Goal: Check status

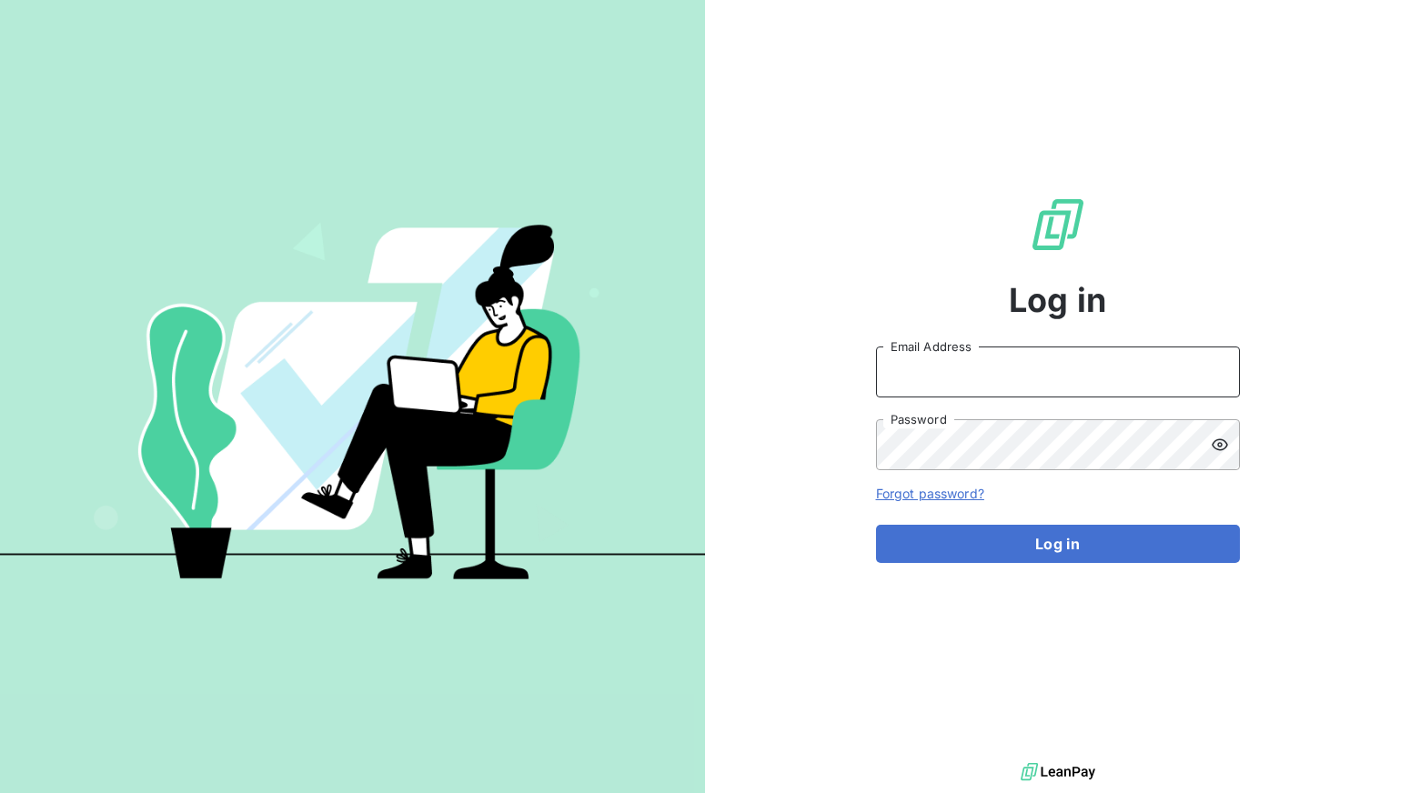
type input "[PERSON_NAME][EMAIL_ADDRESS][DOMAIN_NAME]"
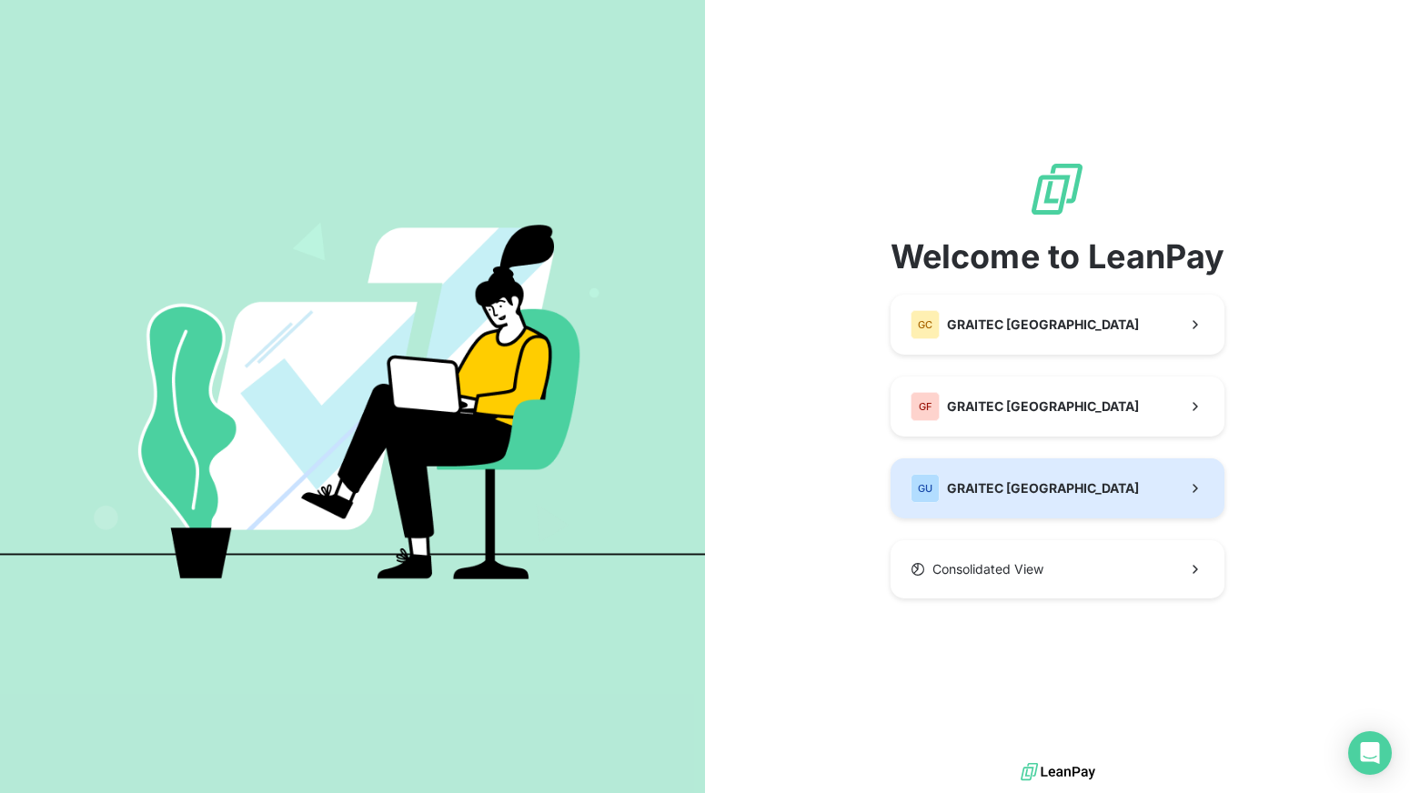
click at [1050, 484] on button "GU GRAITEC [GEOGRAPHIC_DATA]" at bounding box center [1058, 489] width 335 height 60
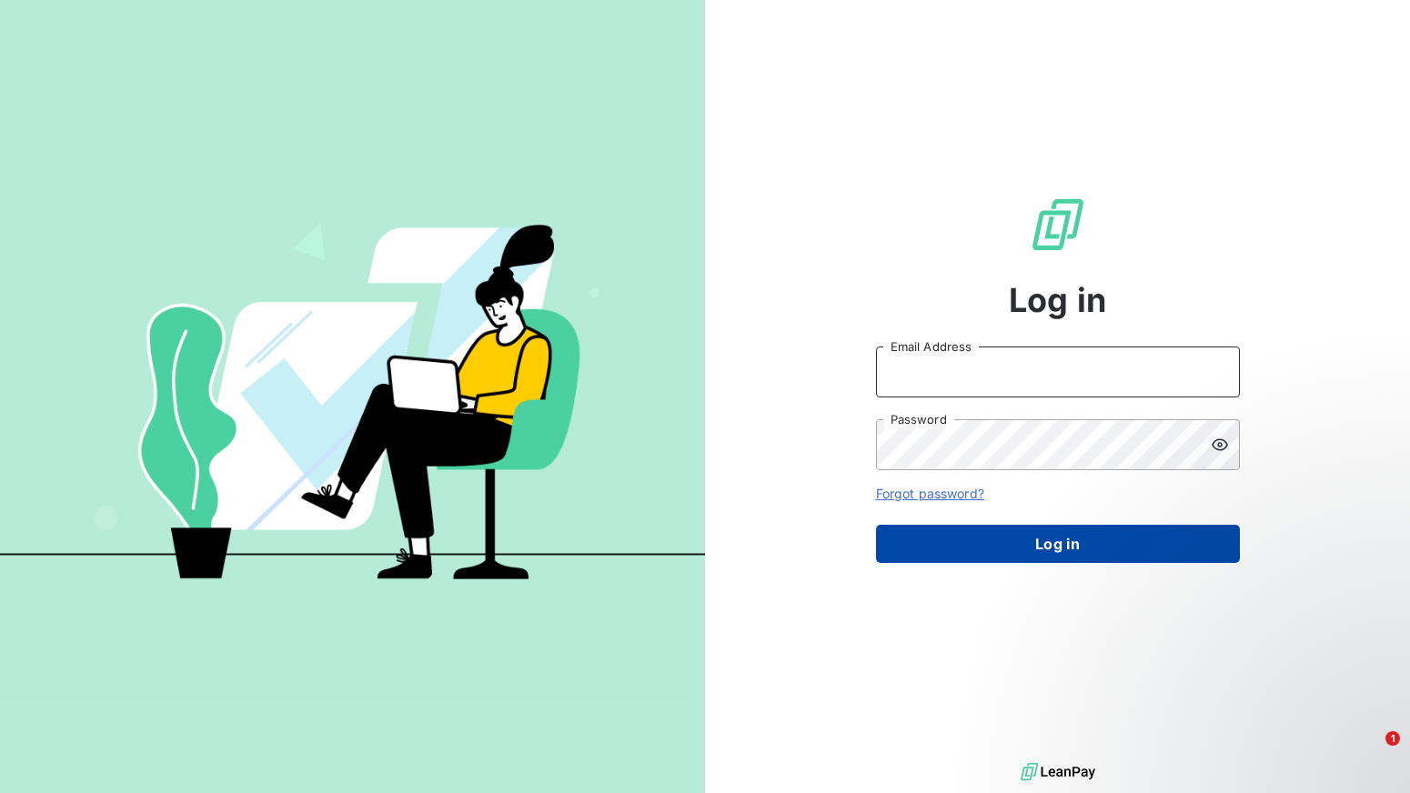
type input "[PERSON_NAME][EMAIL_ADDRESS][DOMAIN_NAME]"
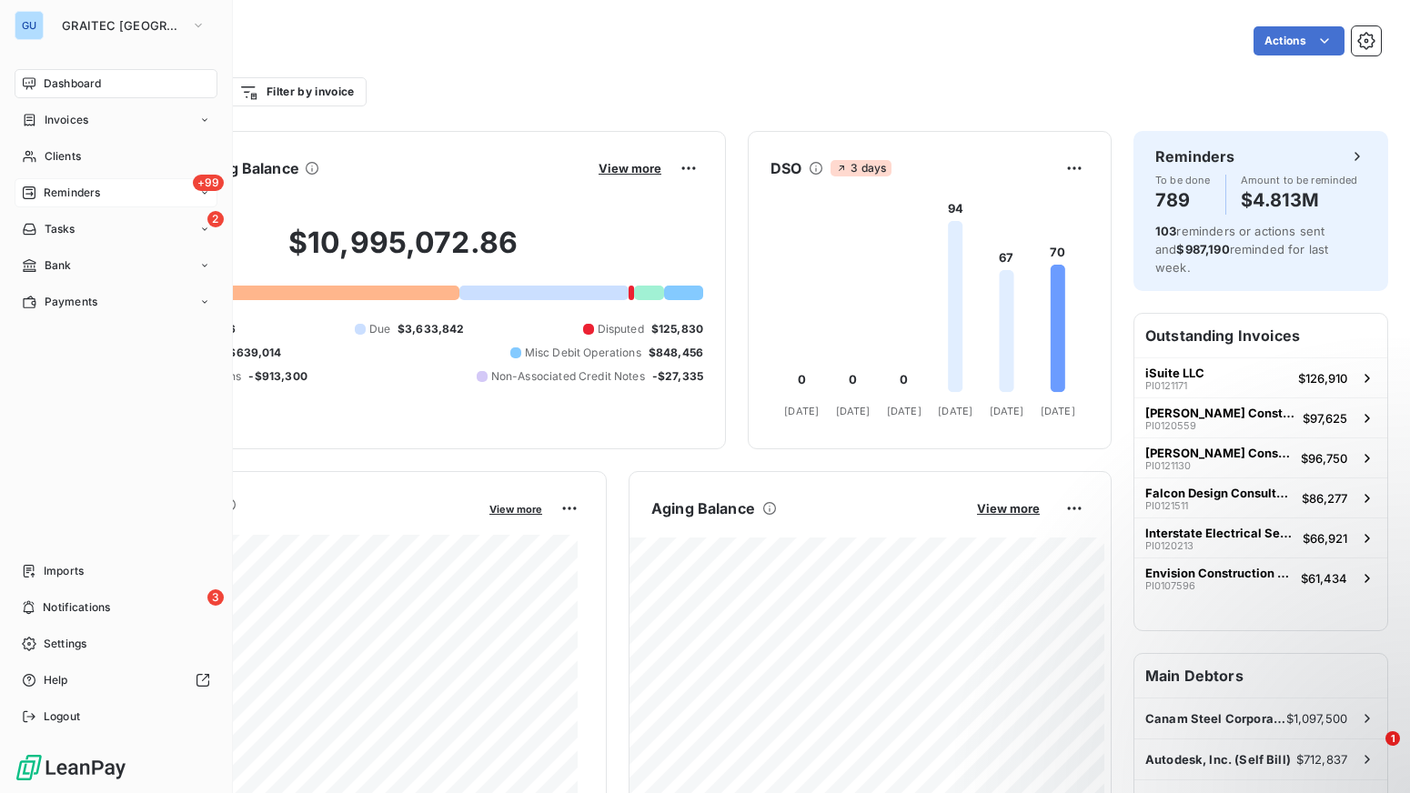
click at [74, 190] on span "Reminders" at bounding box center [72, 193] width 56 height 16
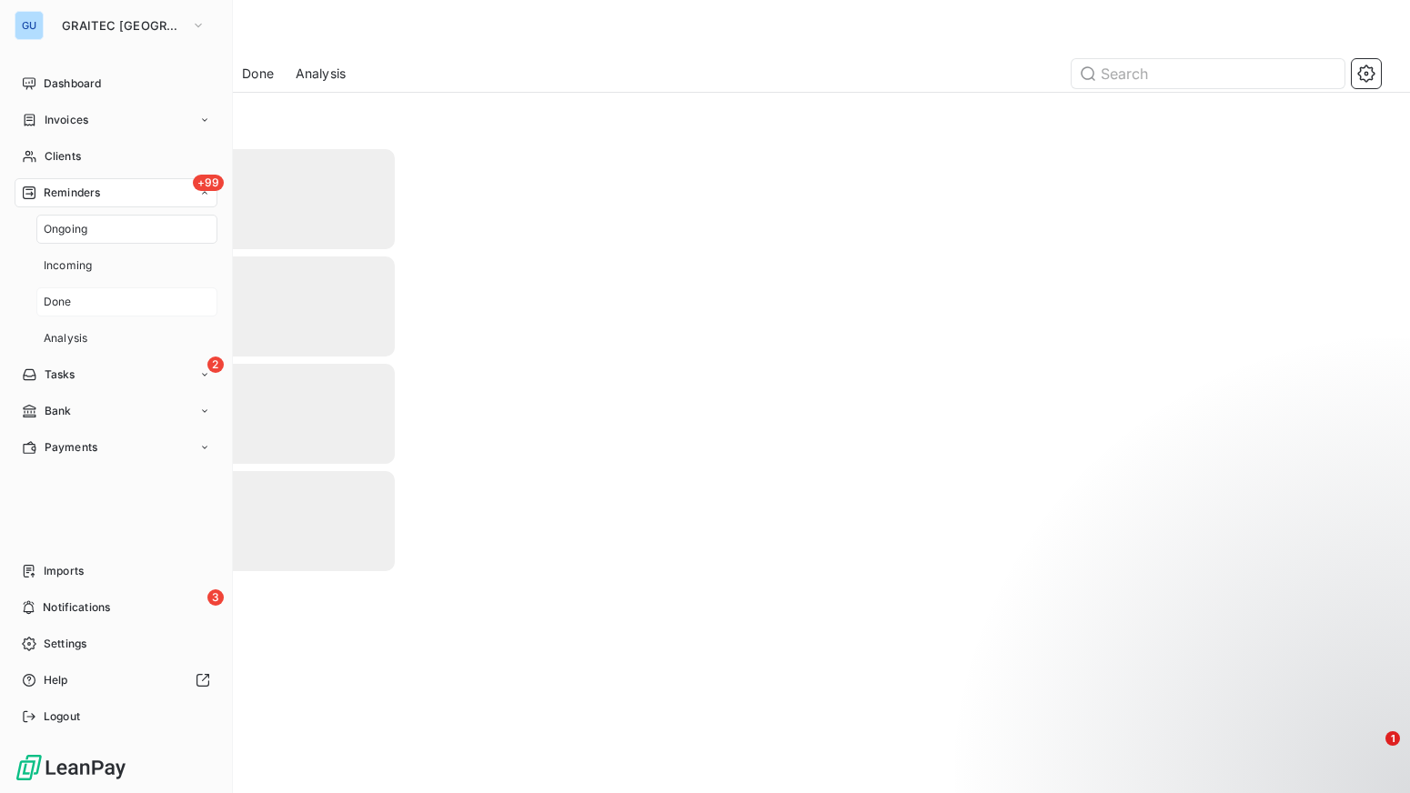
click at [84, 297] on div "Done" at bounding box center [126, 301] width 181 height 29
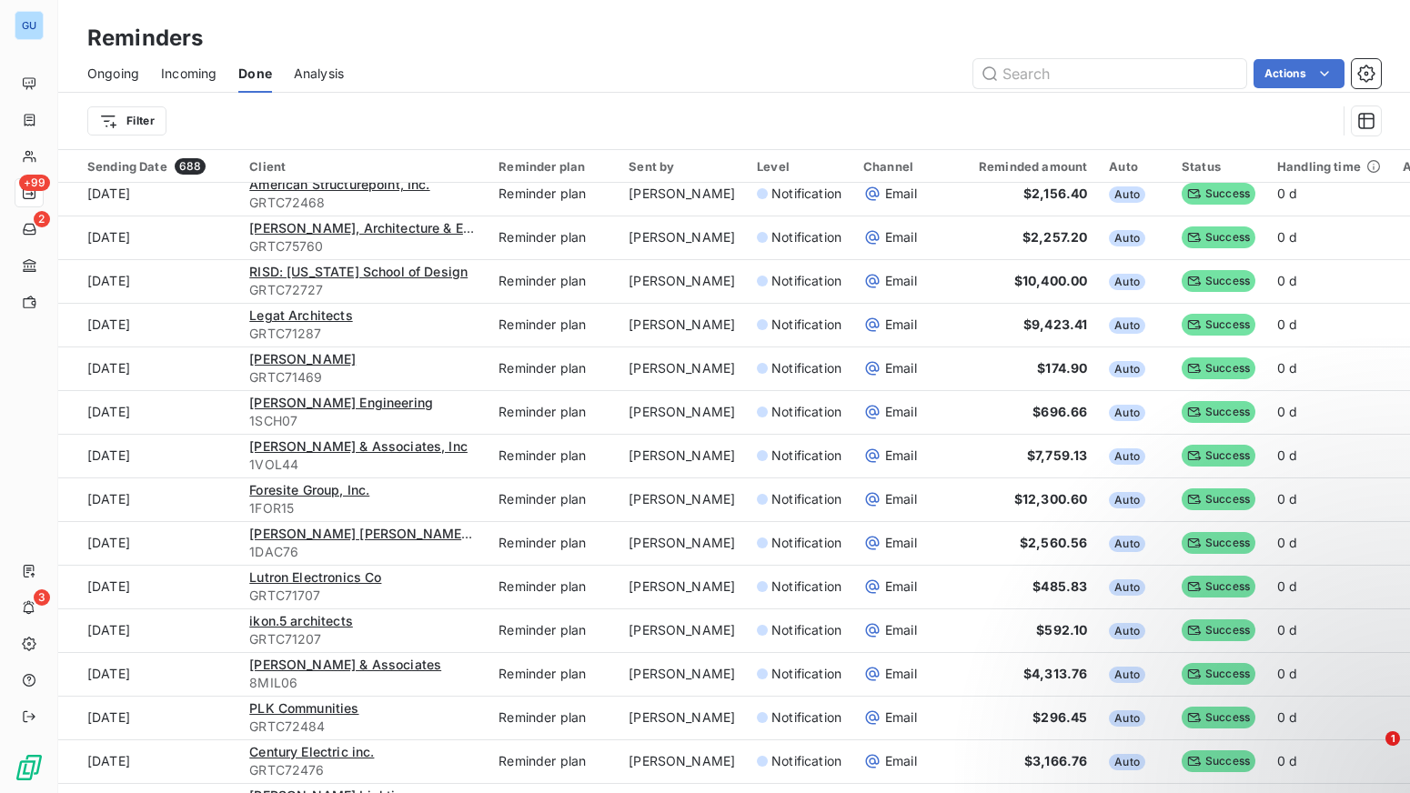
scroll to position [3764, 0]
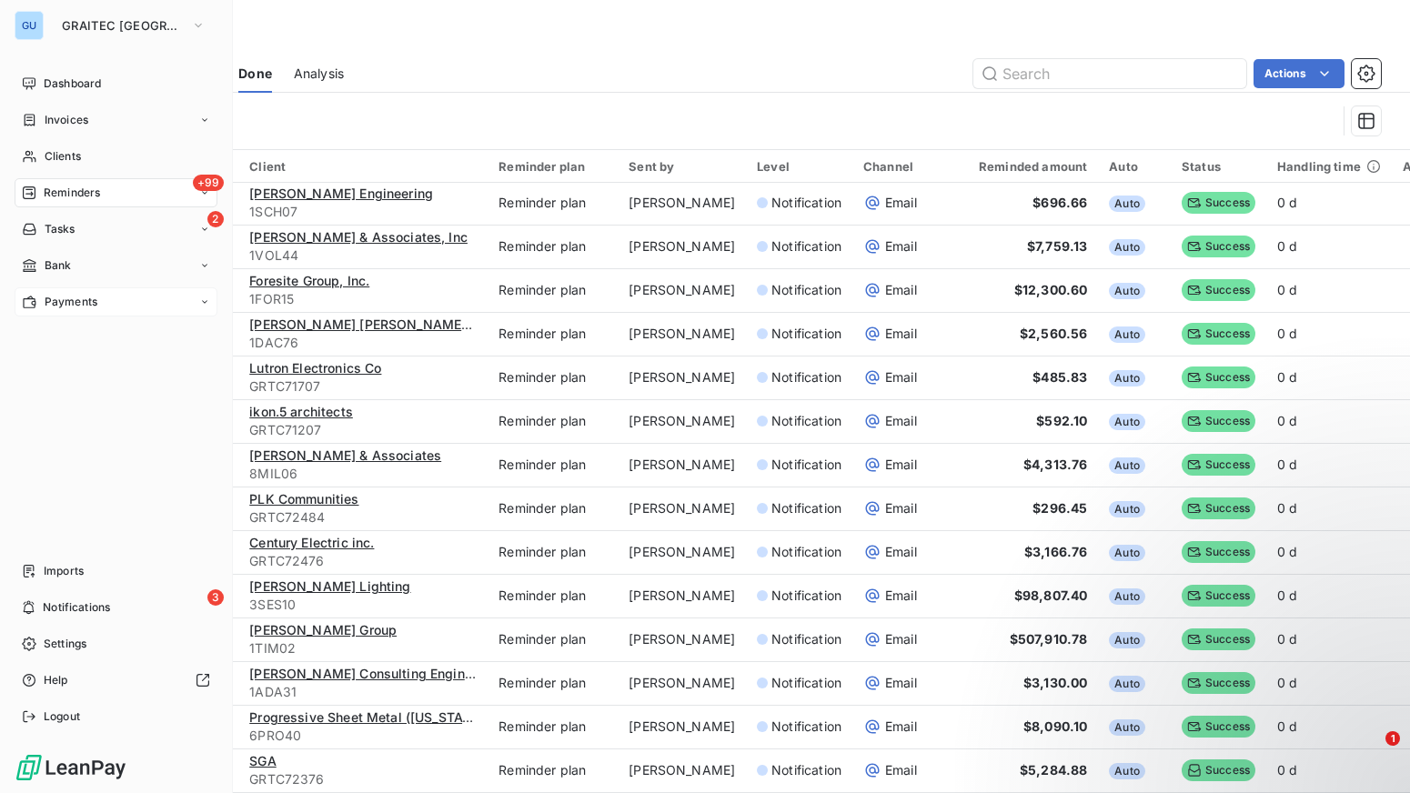
click at [72, 300] on span "Payments" at bounding box center [71, 302] width 53 height 16
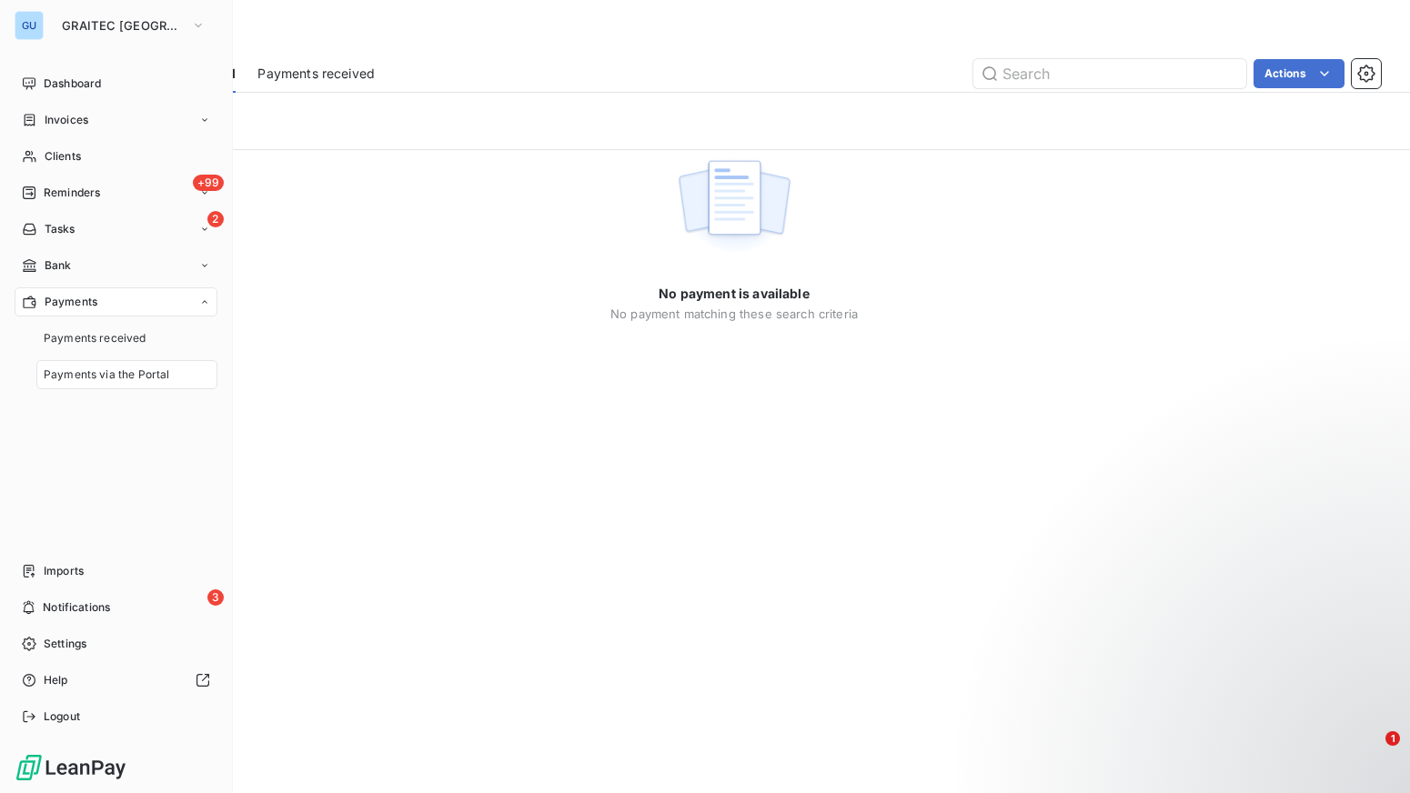
click at [106, 370] on span "Payments via the Portal" at bounding box center [107, 375] width 126 height 16
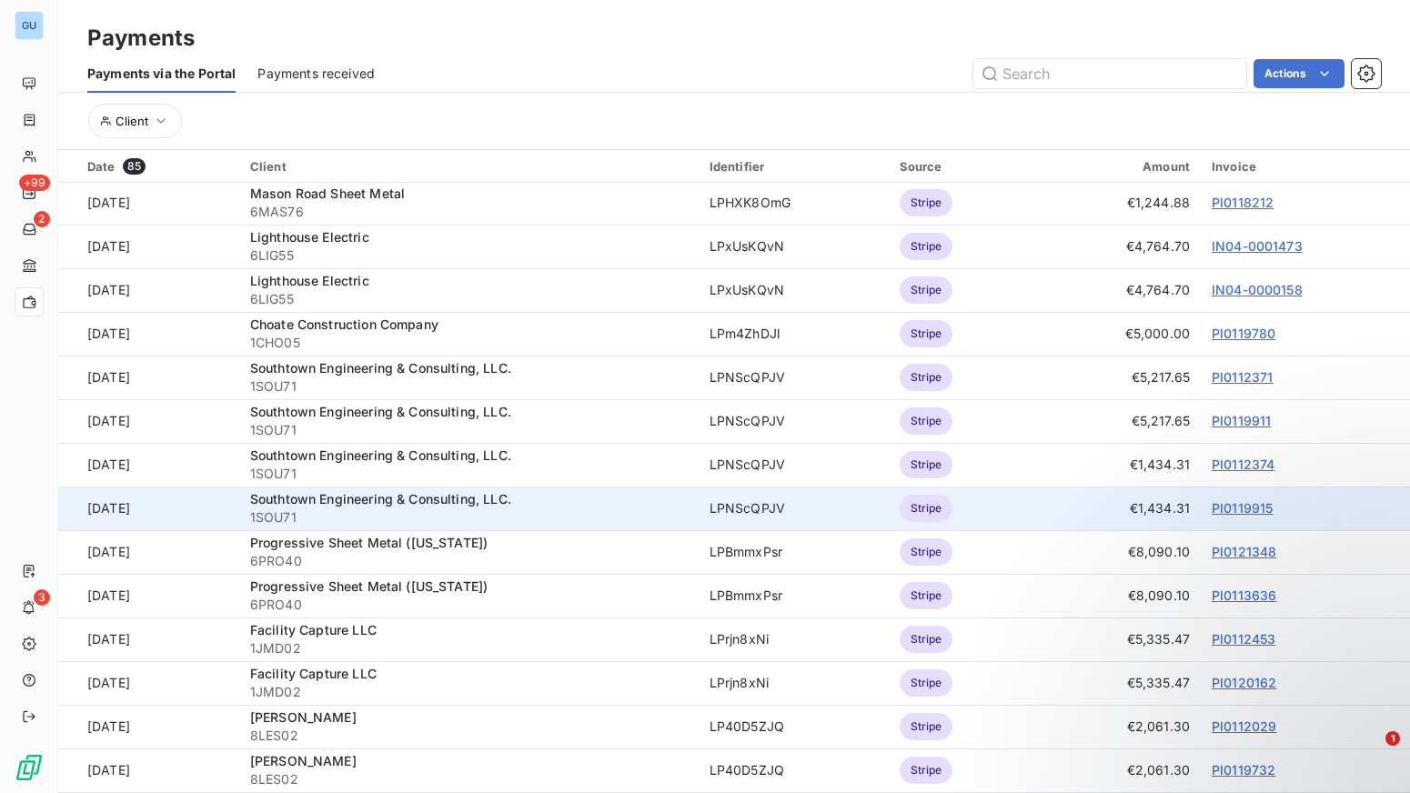
scroll to position [637, 0]
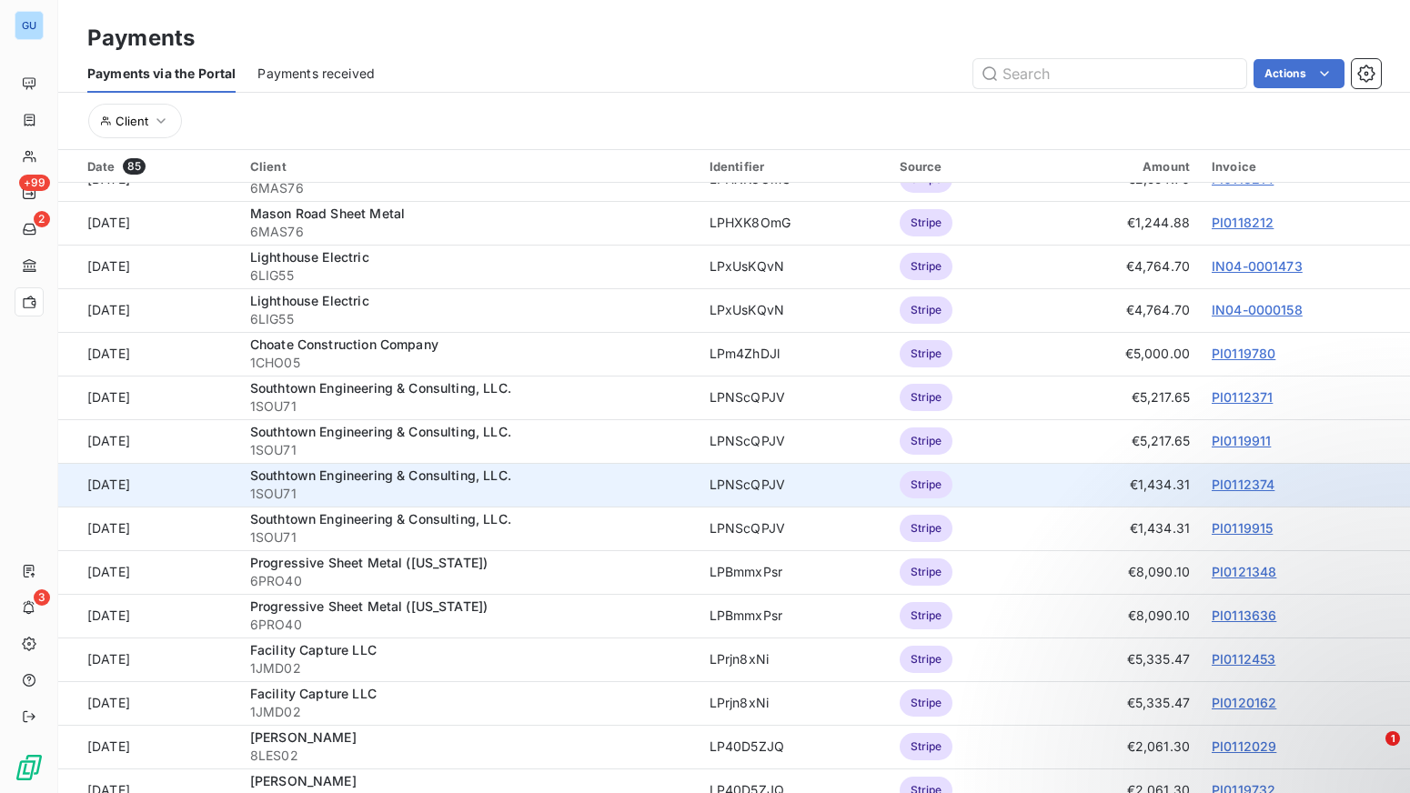
click at [1244, 482] on link "PI0112374" at bounding box center [1243, 484] width 63 height 15
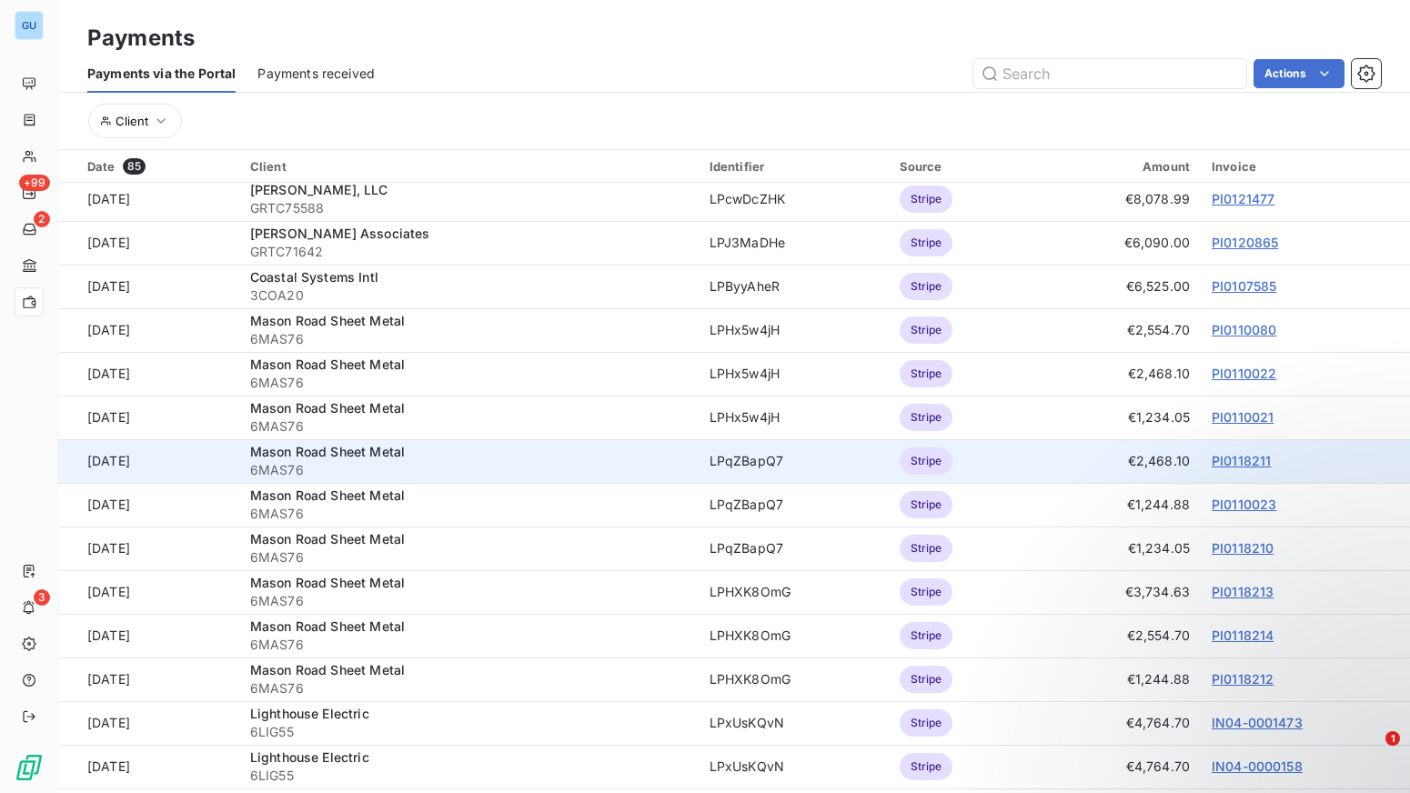
scroll to position [182, 0]
